Goal: Task Accomplishment & Management: Complete application form

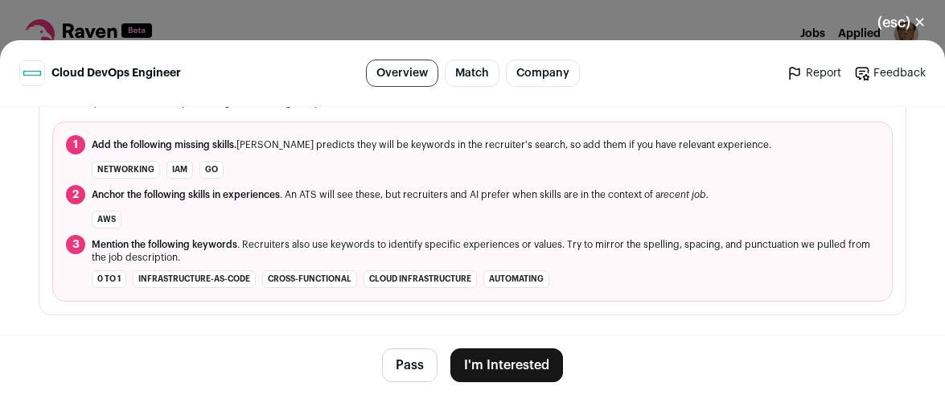
scroll to position [644, 0]
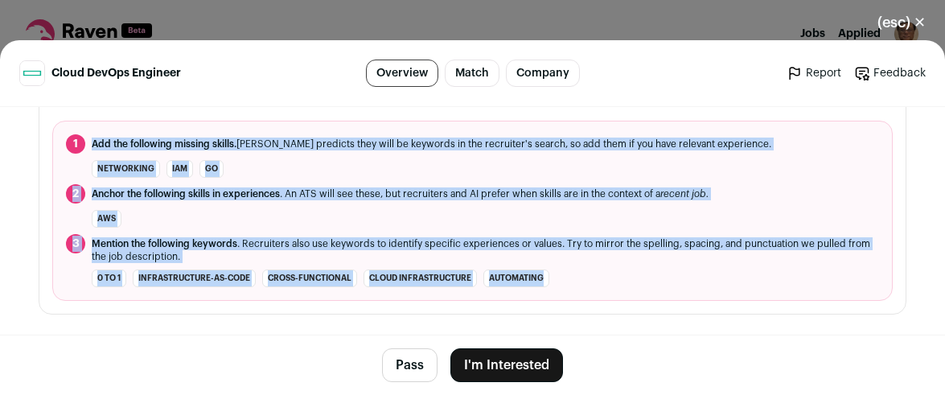
drag, startPoint x: 578, startPoint y: 255, endPoint x: 78, endPoint y: 129, distance: 515.4
click at [78, 129] on ol "1 Add the following missing skills. [PERSON_NAME] predicts they will be keyword…" at bounding box center [472, 211] width 841 height 180
copy ol "Add the following missing skills. [PERSON_NAME] predicts they will be keywords …"
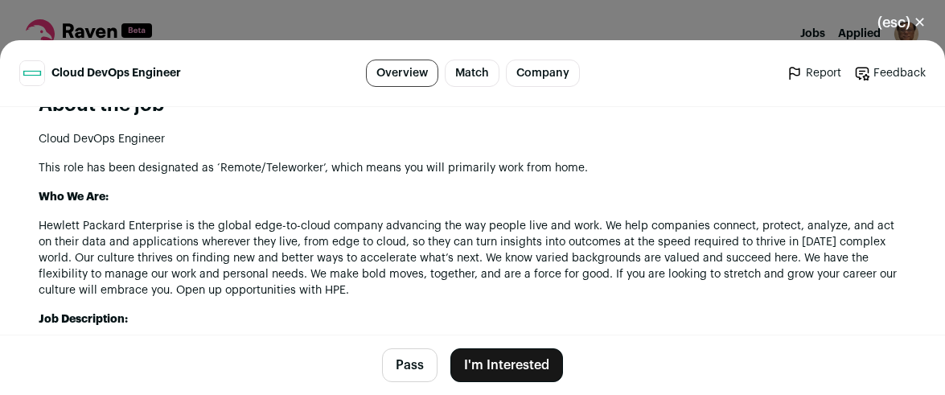
scroll to position [805, 0]
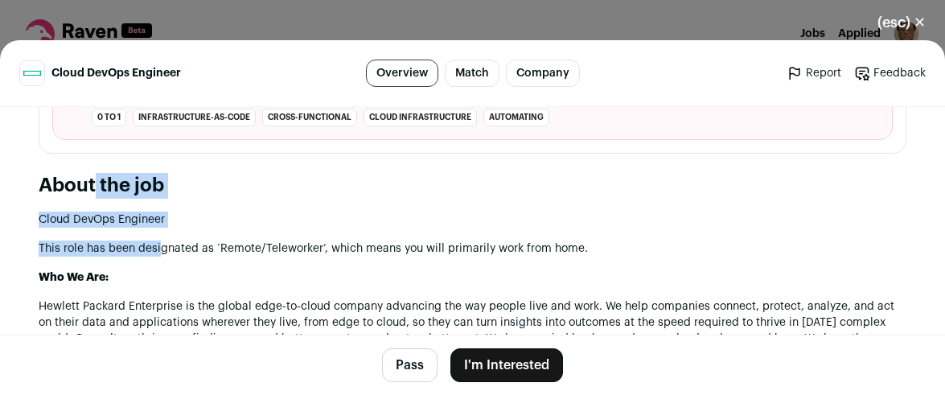
drag, startPoint x: 36, startPoint y: 168, endPoint x: 172, endPoint y: 224, distance: 146.9
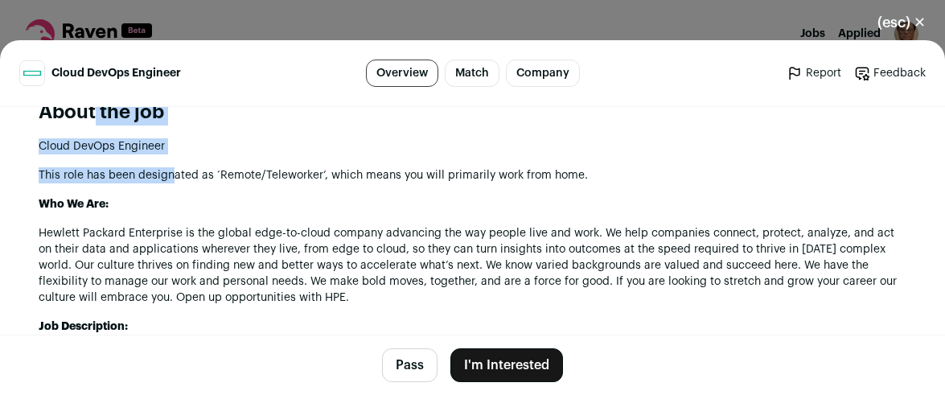
scroll to position [885, 0]
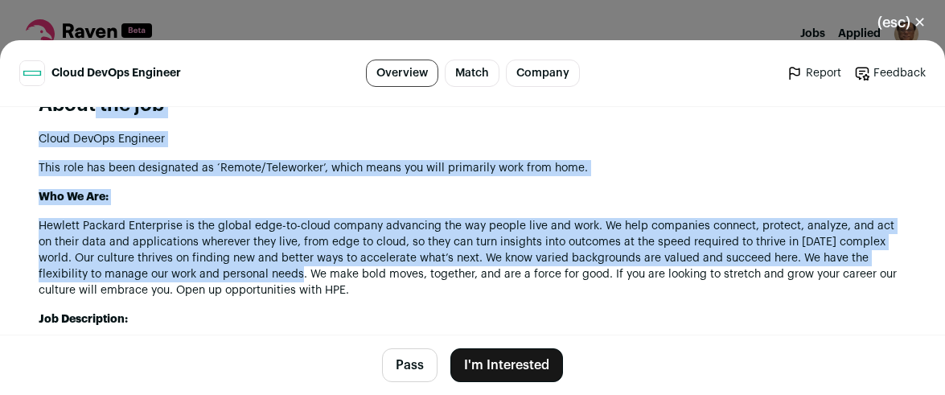
click at [294, 255] on p "Hewlett Packard Enterprise is the global edge-to-cloud company advancing the wa…" at bounding box center [473, 258] width 868 height 80
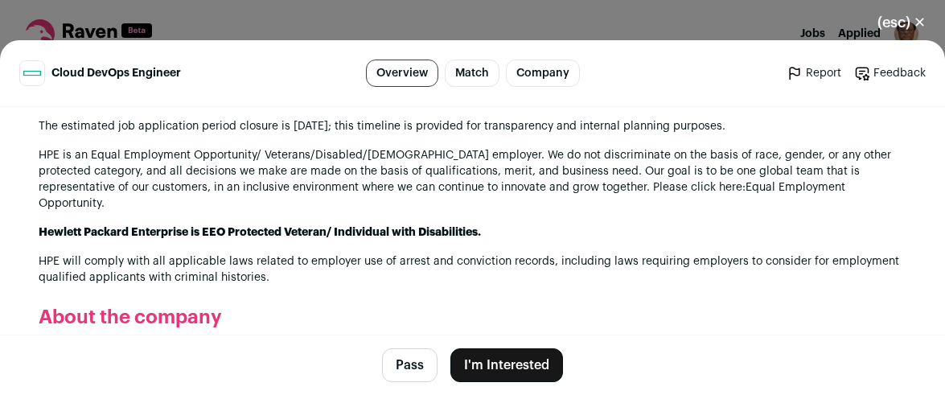
scroll to position [2736, 0]
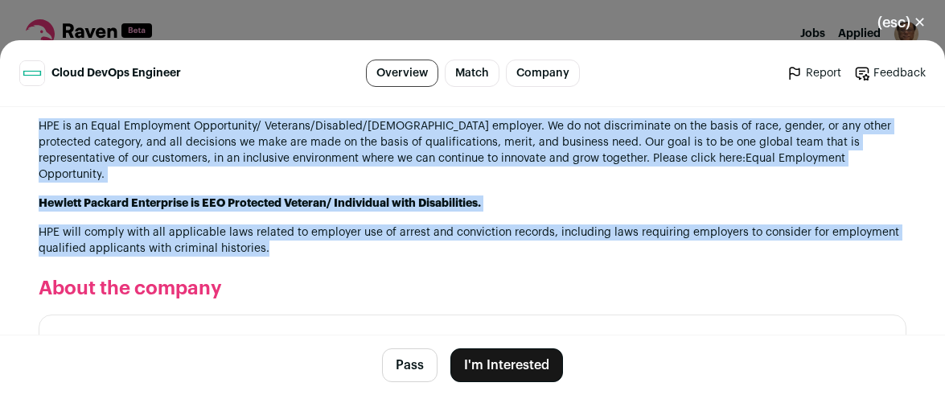
click at [283, 225] on p "HPE will comply with all applicable laws related to employer use of arrest and …" at bounding box center [473, 241] width 868 height 32
copy section "Lorem ips dol Sitam ConSec Adipisci Elit sedd eiu temp incididunt ut ‘Labore/Et…"
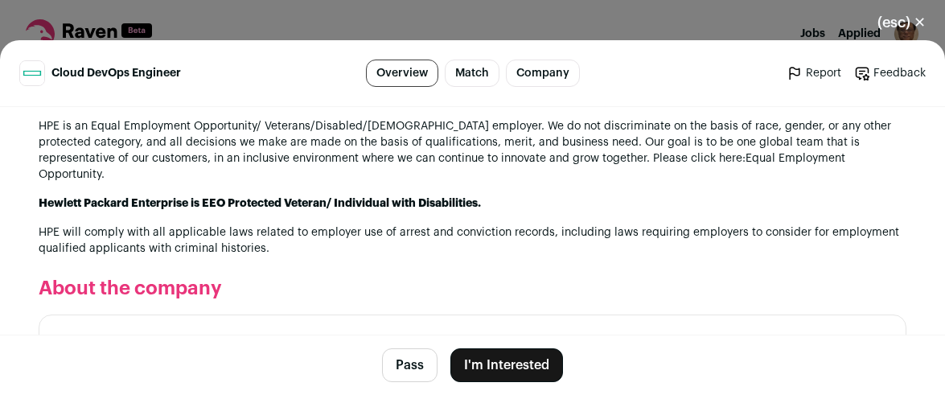
click at [18, 338] on footer "Pass I'm Interested" at bounding box center [472, 365] width 945 height 60
